Goal: Task Accomplishment & Management: Use online tool/utility

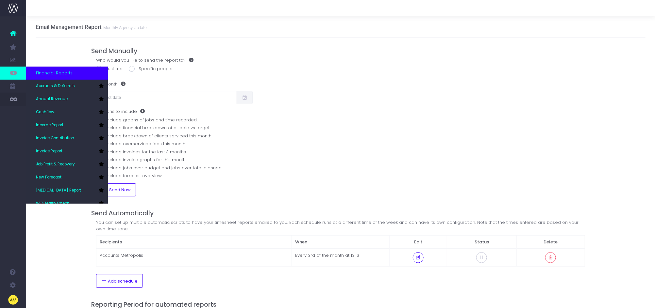
click at [12, 72] on icon at bounding box center [13, 73] width 7 height 7
click at [51, 84] on span "Accruals & Deferrals" at bounding box center [55, 86] width 39 height 6
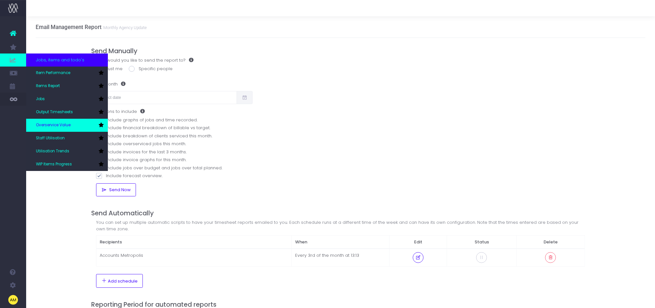
click at [59, 127] on span "Overservice Value" at bounding box center [53, 126] width 35 height 6
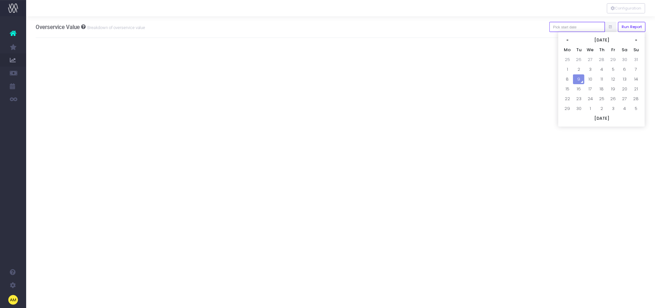
click at [590, 26] on input "text" at bounding box center [577, 27] width 56 height 10
click at [567, 67] on td "1" at bounding box center [566, 70] width 11 height 10
type input "[DATE]"
click at [638, 25] on button "Run Report" at bounding box center [632, 27] width 28 height 10
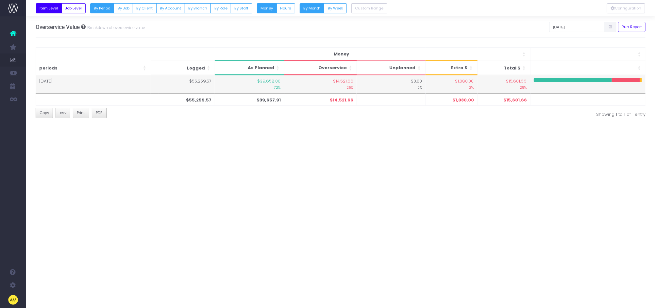
click at [339, 87] on small "26%" at bounding box center [320, 87] width 66 height 6
click at [340, 84] on span "$14,521.66" at bounding box center [343, 81] width 20 height 7
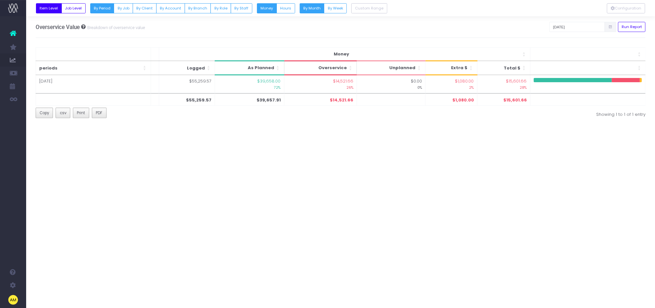
click at [339, 68] on span "Overservice" at bounding box center [332, 68] width 28 height 7
drag, startPoint x: 126, startPoint y: 7, endPoint x: 204, endPoint y: 31, distance: 81.7
click at [126, 7] on button "By Job" at bounding box center [123, 8] width 19 height 10
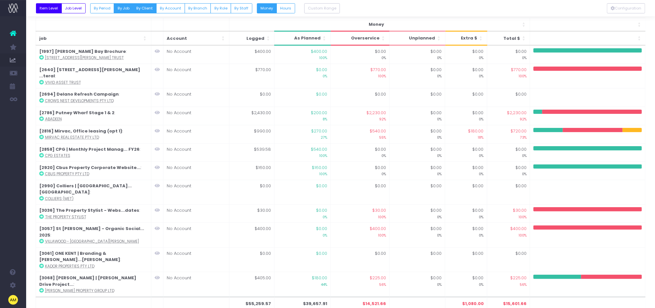
click at [143, 7] on button "By Client" at bounding box center [145, 8] width 24 height 10
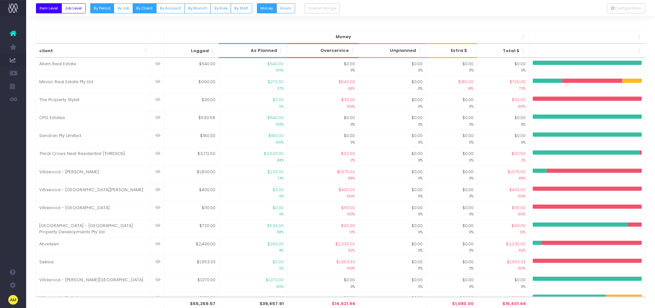
click at [94, 9] on button "By Period" at bounding box center [102, 8] width 24 height 10
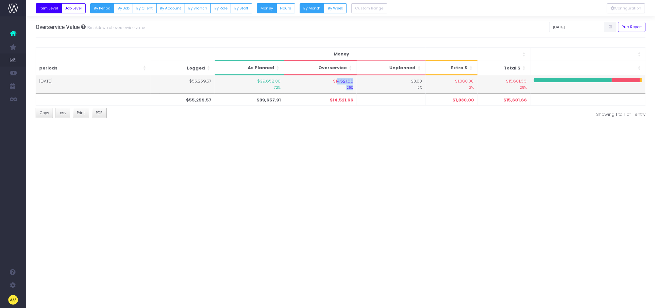
drag, startPoint x: 338, startPoint y: 80, endPoint x: 361, endPoint y: 81, distance: 22.5
click at [361, 81] on tr "[DATE] $55,259.57 $39,658.00 72% $14,521.66 26% $0.00 0% $1,080.00 2% $15,601.6…" at bounding box center [341, 84] width 610 height 18
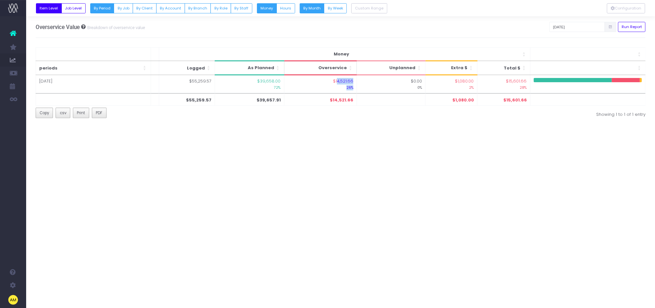
click at [330, 72] on th "Overservice" at bounding box center [320, 68] width 73 height 14
click at [159, 137] on div "Configuration Overservice Value Breakdown of overservice value [DATE] Run Repor…" at bounding box center [340, 162] width 629 height 292
